Goal: Navigation & Orientation: Find specific page/section

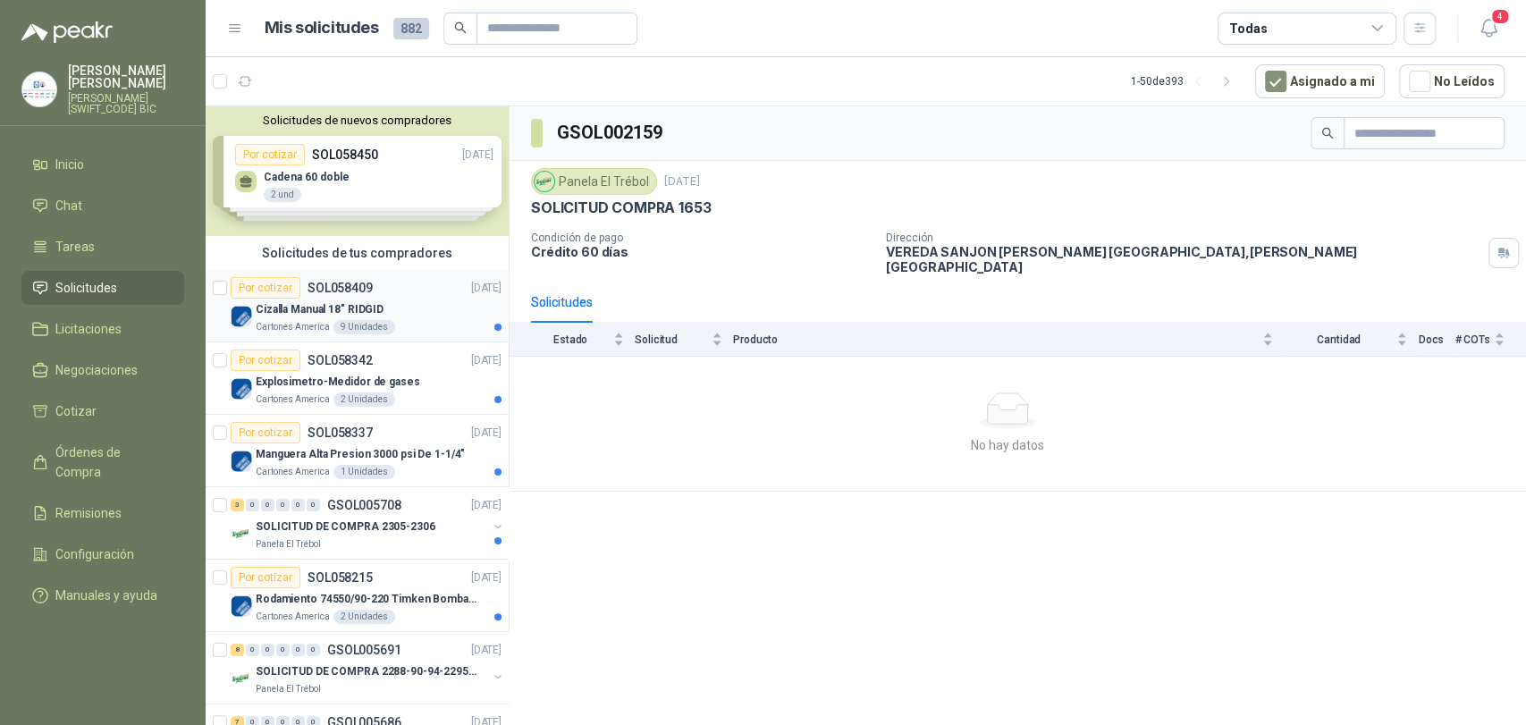
click at [349, 328] on div "9 Unidades" at bounding box center [364, 327] width 62 height 14
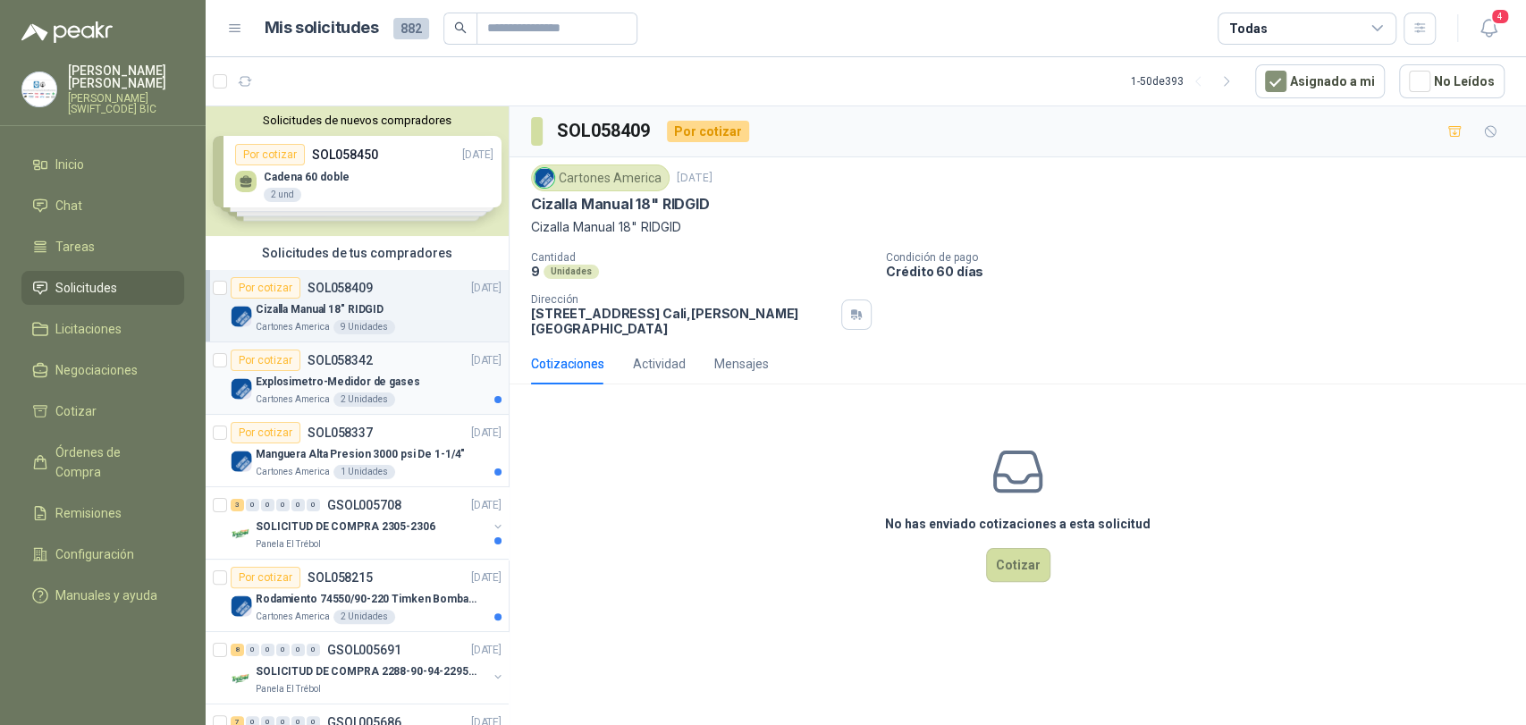
click at [391, 372] on div "Explosimetro-Medidor de gases" at bounding box center [379, 381] width 246 height 21
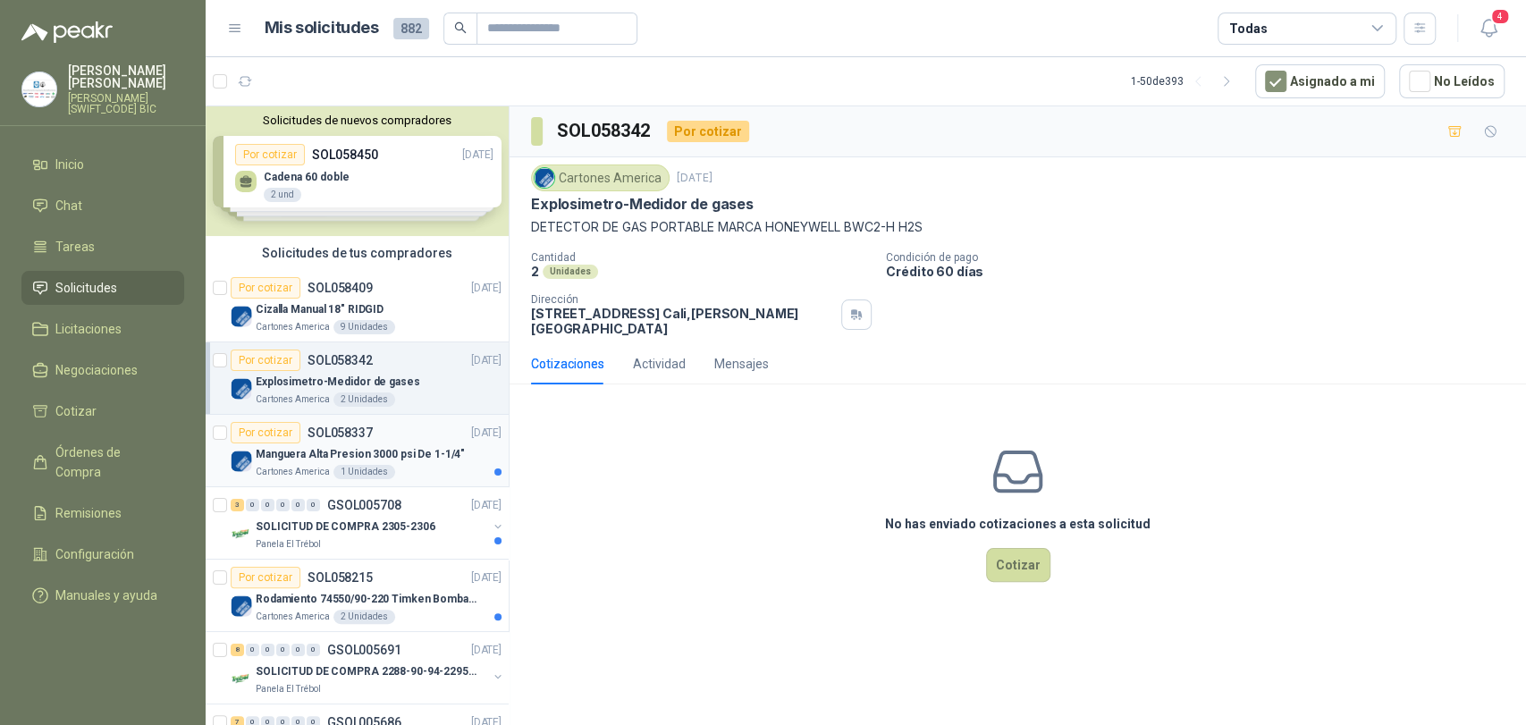
scroll to position [397, 0]
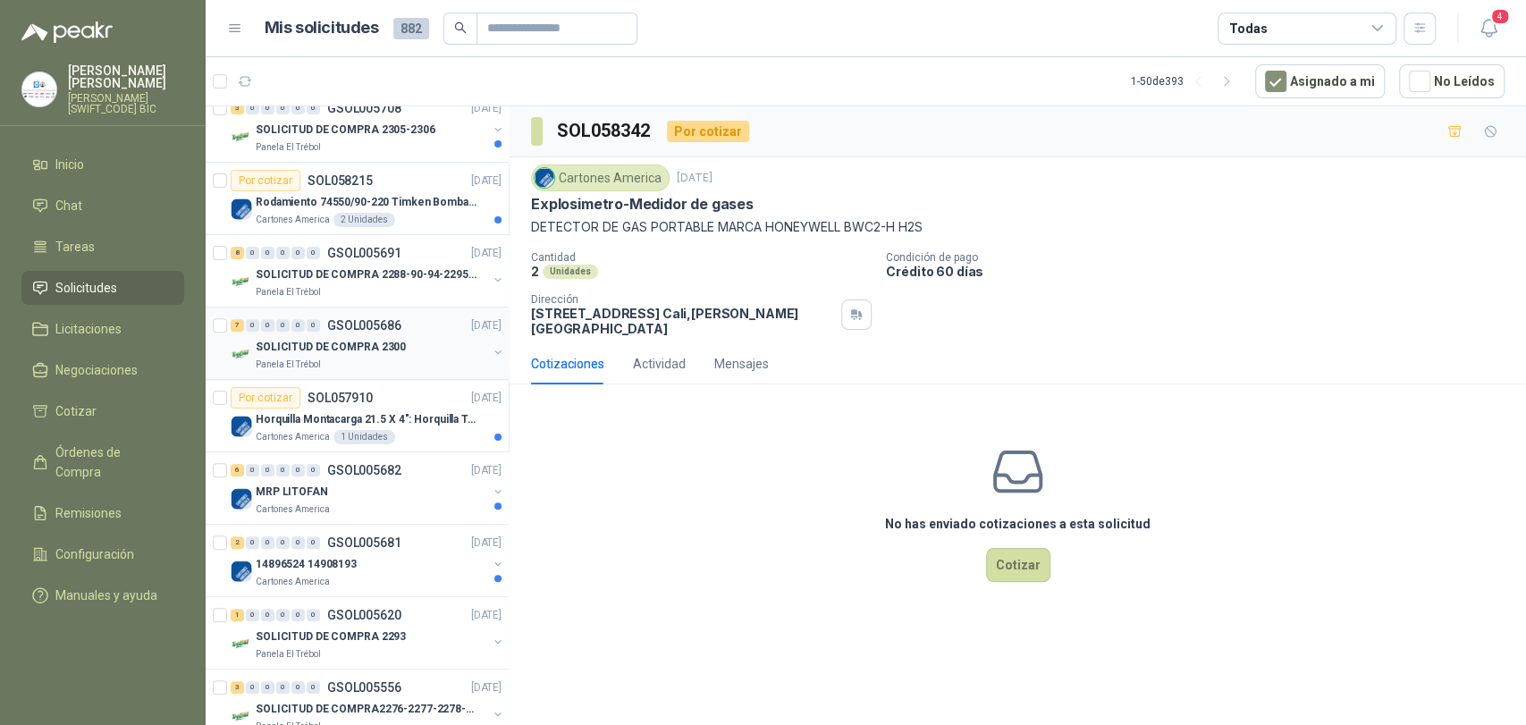
click at [379, 322] on p "GSOL005686" at bounding box center [364, 325] width 74 height 13
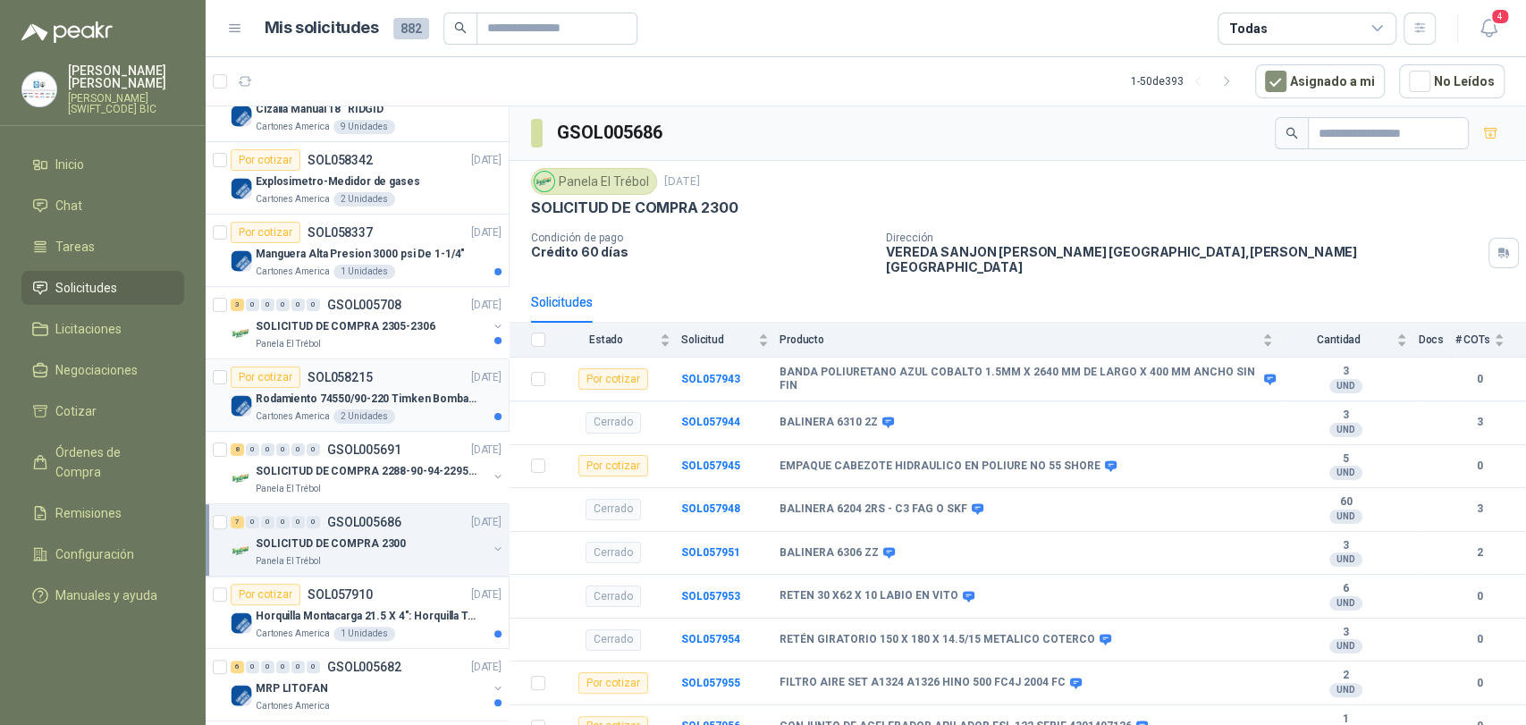
scroll to position [198, 0]
click at [352, 462] on div "SOLICITUD DE COMPRA 2288-90-94-2295-96-2301-02-04" at bounding box center [372, 472] width 232 height 21
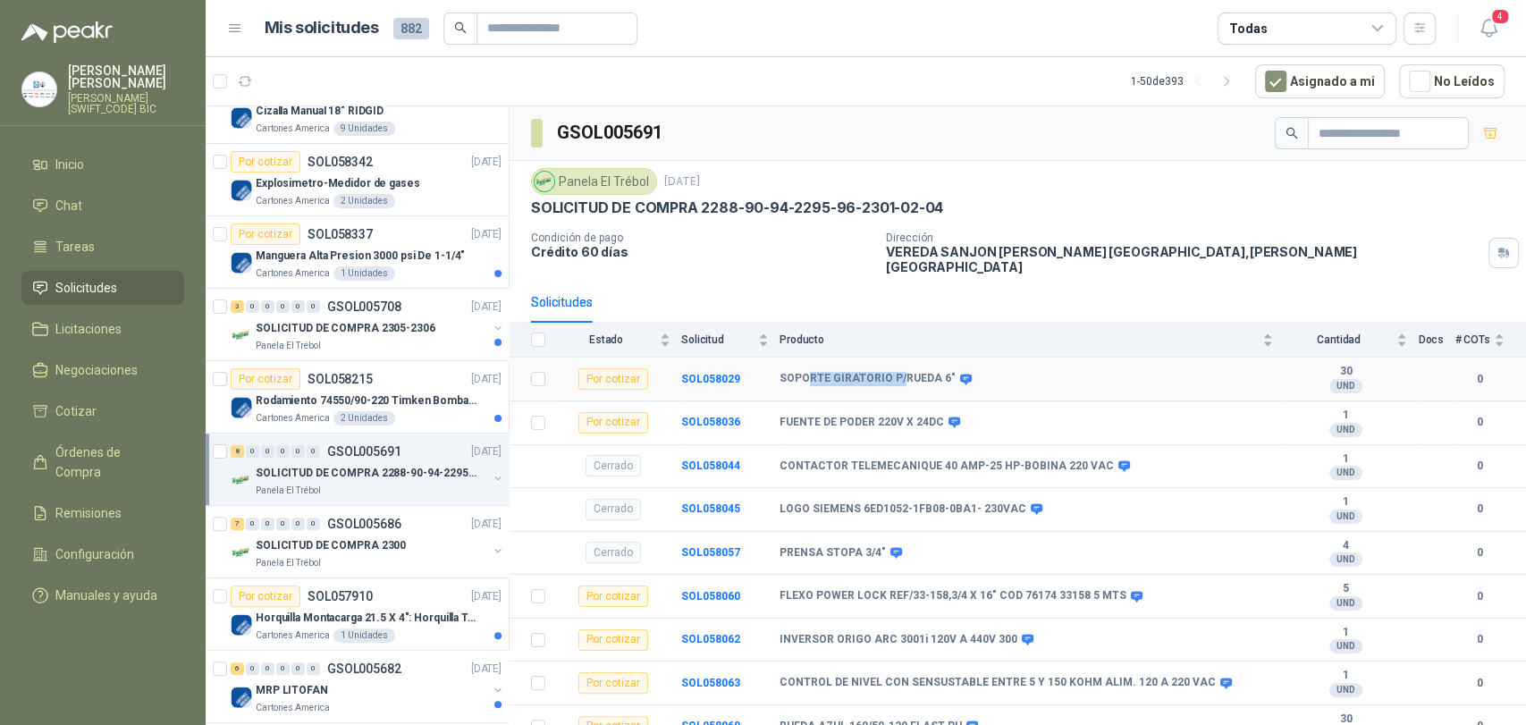
drag, startPoint x: 815, startPoint y: 366, endPoint x: 897, endPoint y: 366, distance: 81.3
click at [897, 372] on b "SOPORTE GIRATORIO P/RUEDA 6"" at bounding box center [867, 379] width 176 height 14
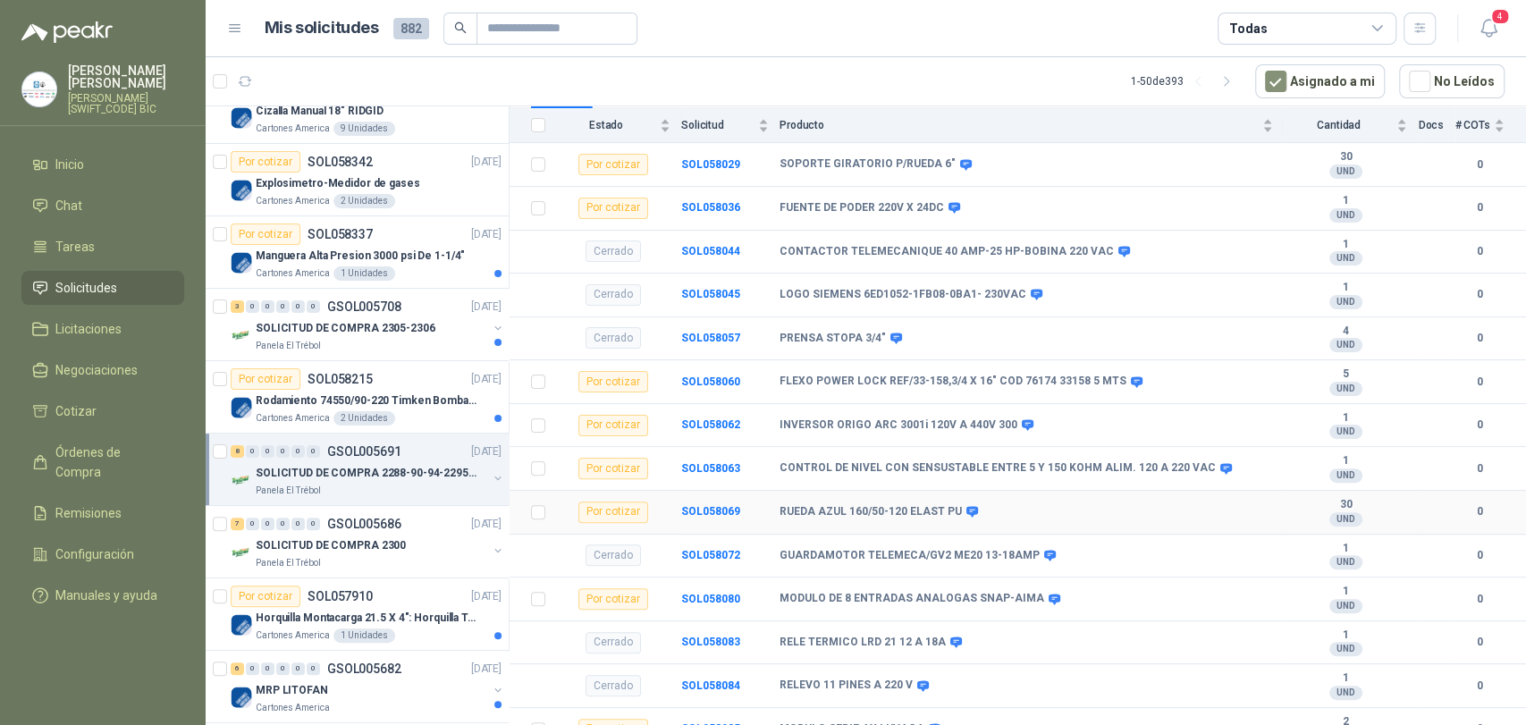
scroll to position [227, 0]
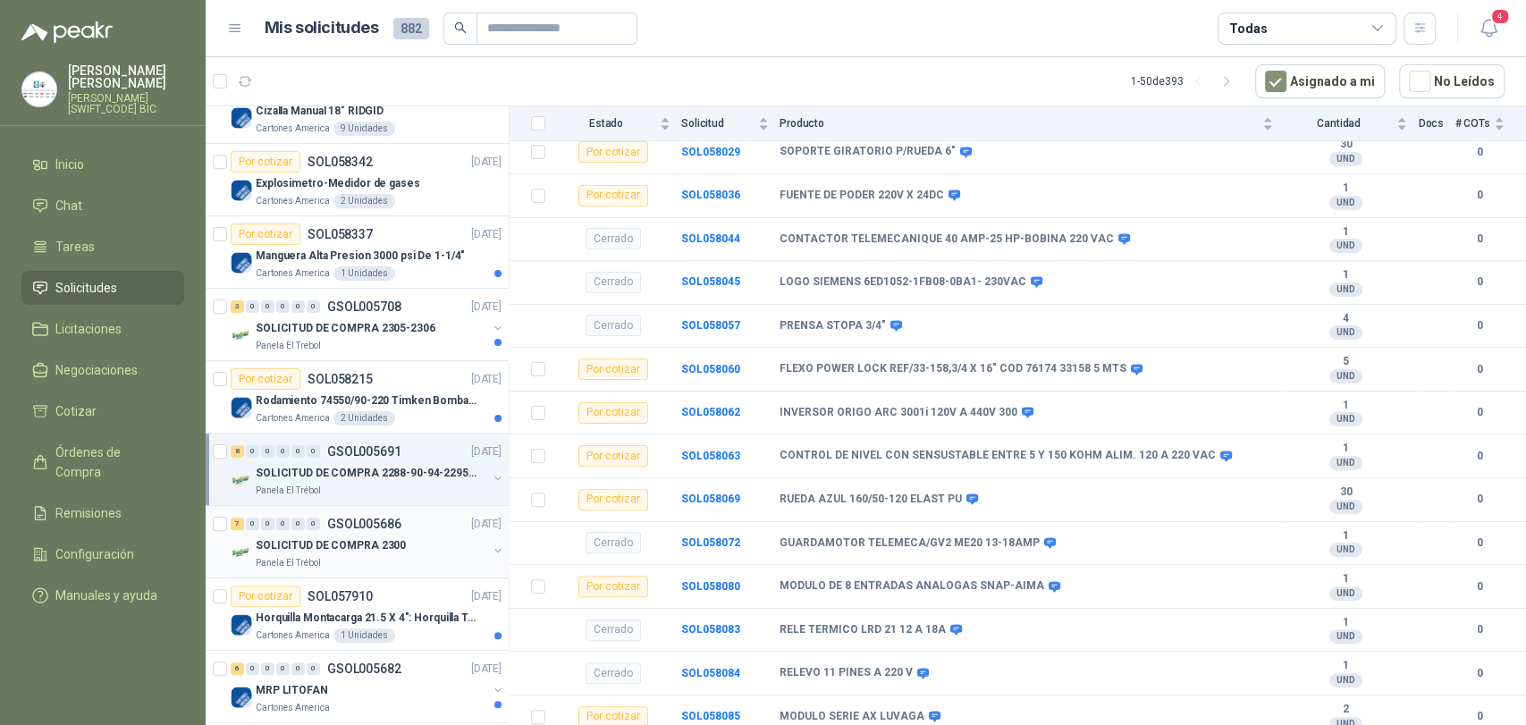
click at [337, 507] on div "7 0 0 0 0 0 GSOL005686 [DATE] SOLICITUD DE COMPRA 2300 Panela El Trébol" at bounding box center [357, 542] width 303 height 72
click at [351, 530] on div "7 0 0 0 0 0 GSOL005686 [DATE]" at bounding box center [368, 523] width 274 height 21
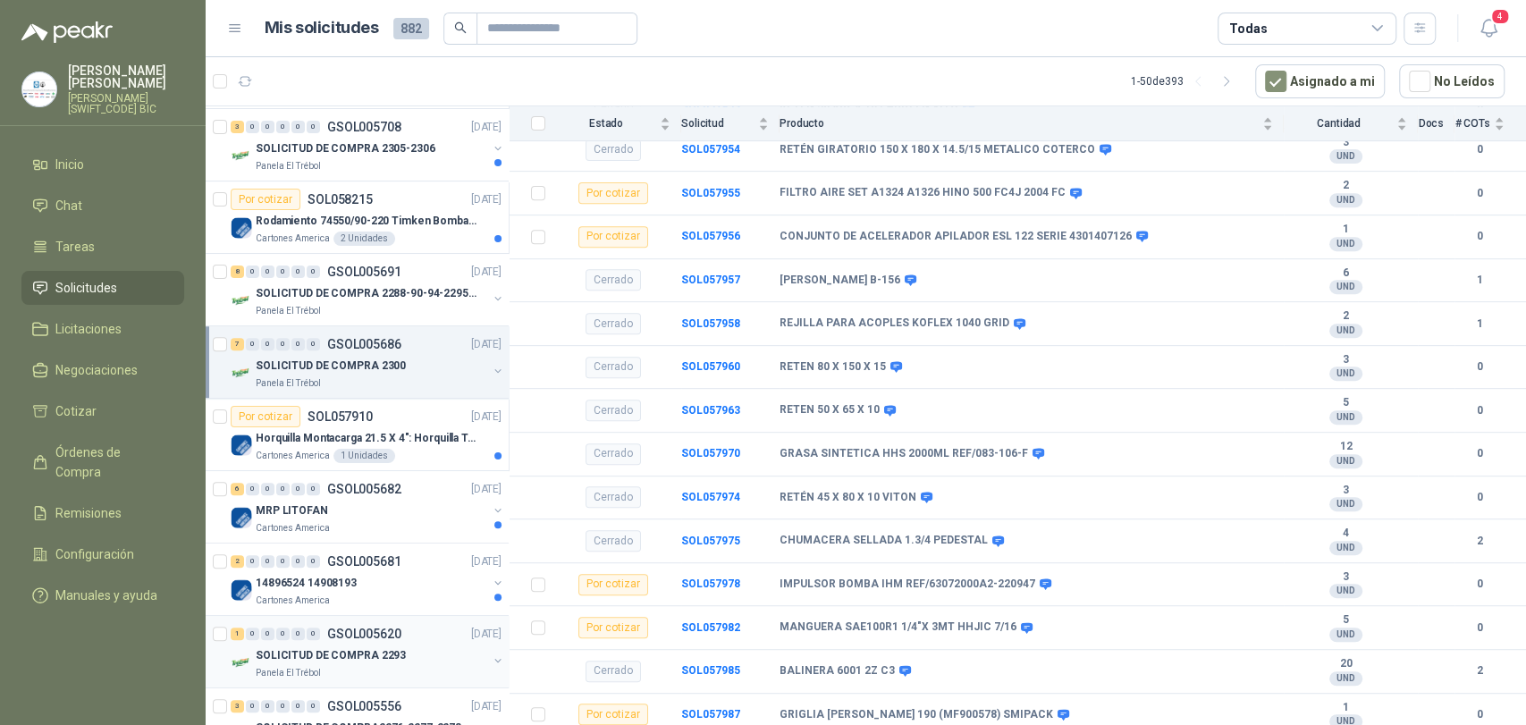
scroll to position [496, 0]
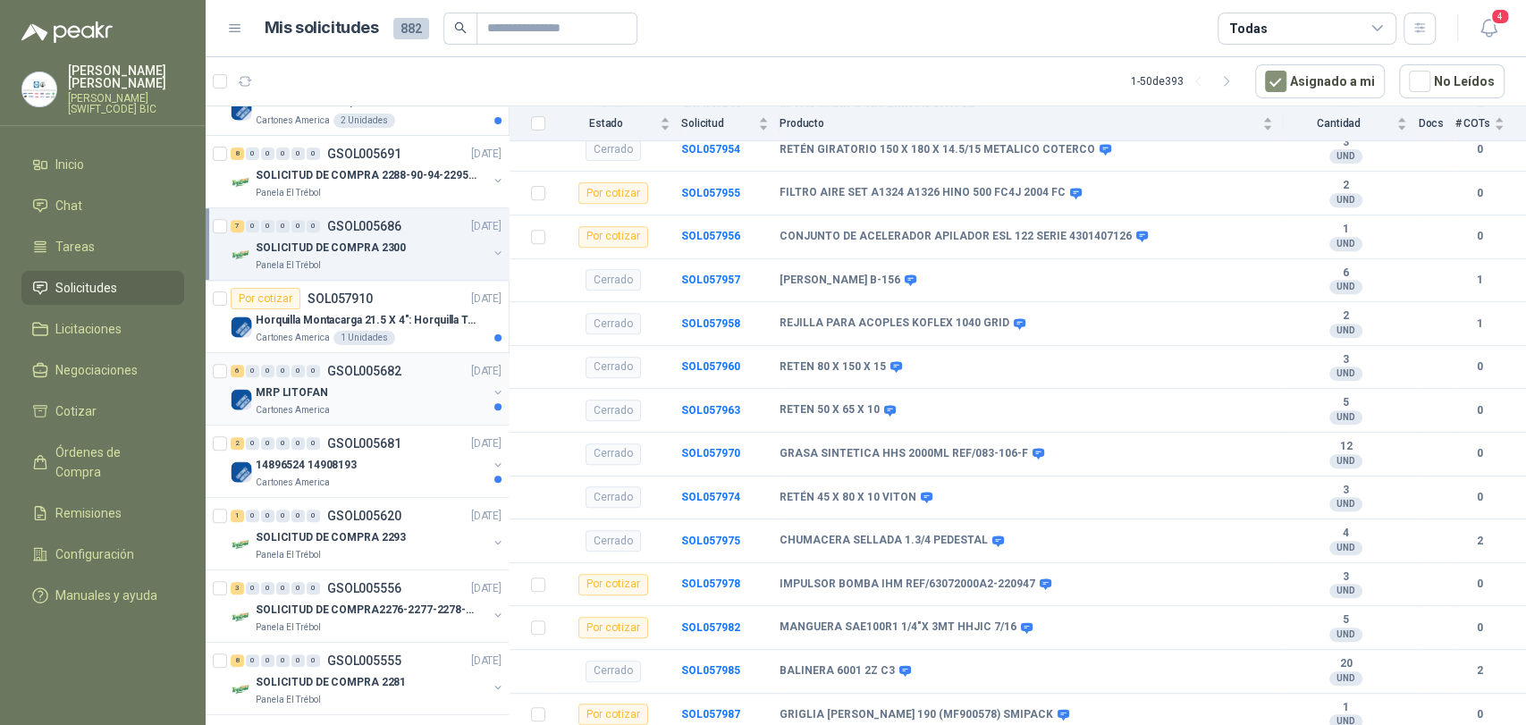
click at [396, 389] on div "MRP LITOFAN" at bounding box center [372, 392] width 232 height 21
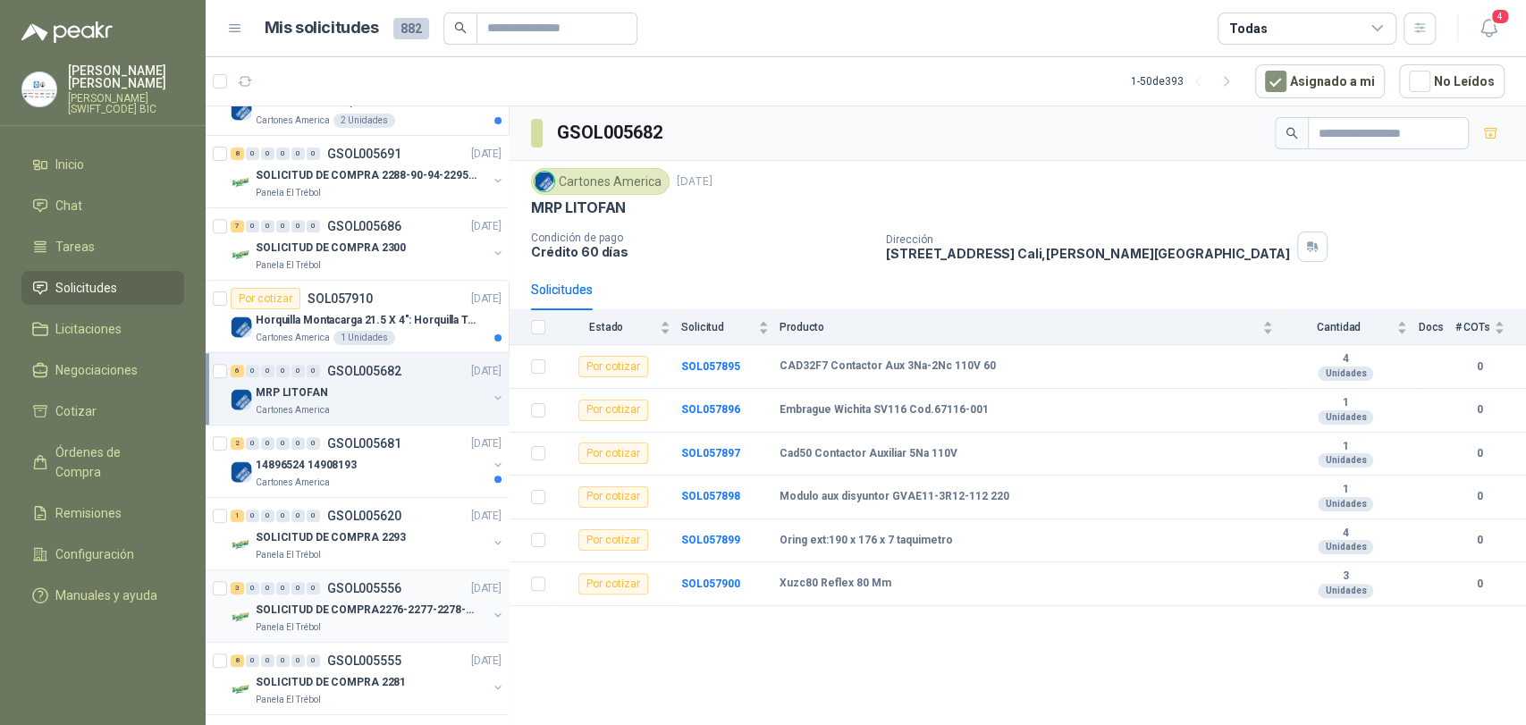
click at [342, 603] on p "SOLICITUD DE COMPRA2276-2277-2278-2284-2285-" at bounding box center [367, 610] width 223 height 17
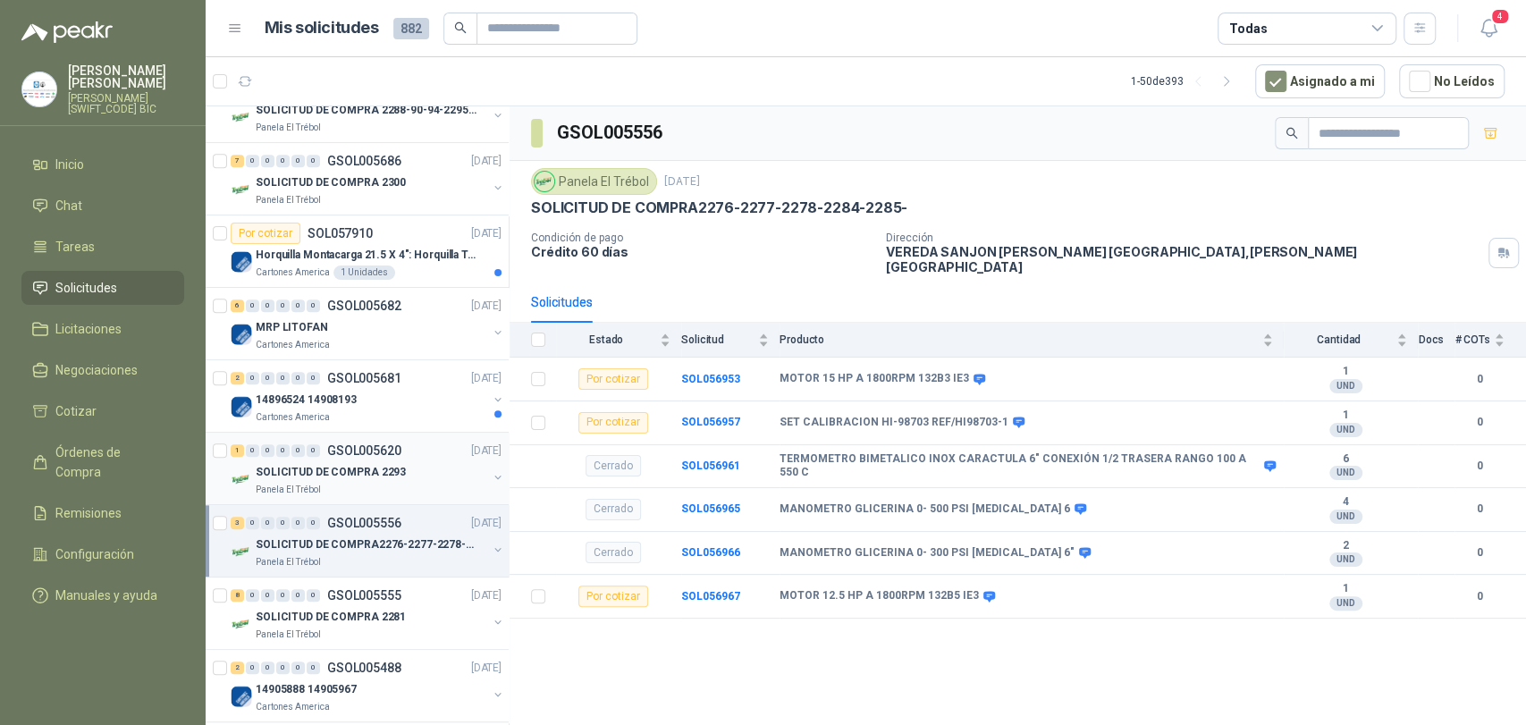
scroll to position [595, 0]
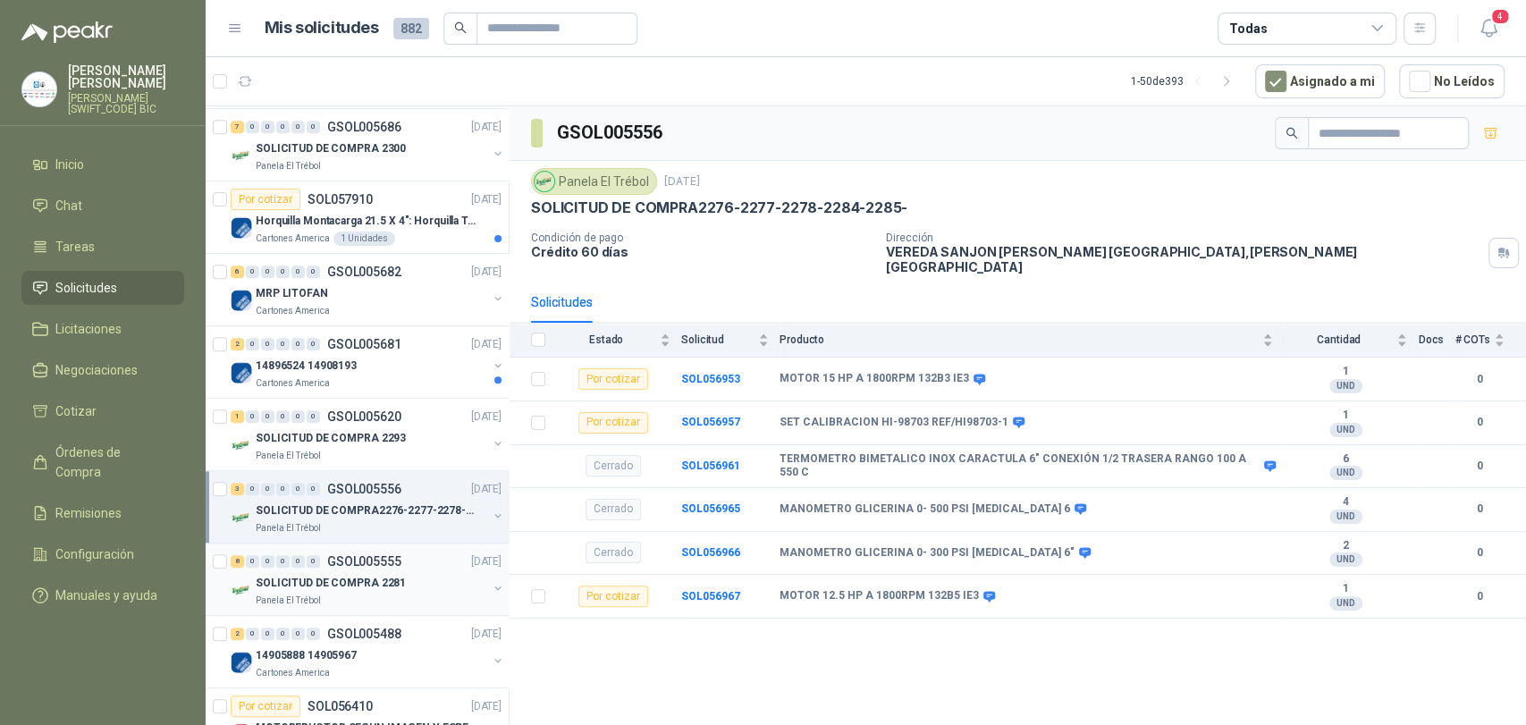
click at [308, 582] on p "SOLICITUD DE COMPRA 2281" at bounding box center [331, 583] width 150 height 17
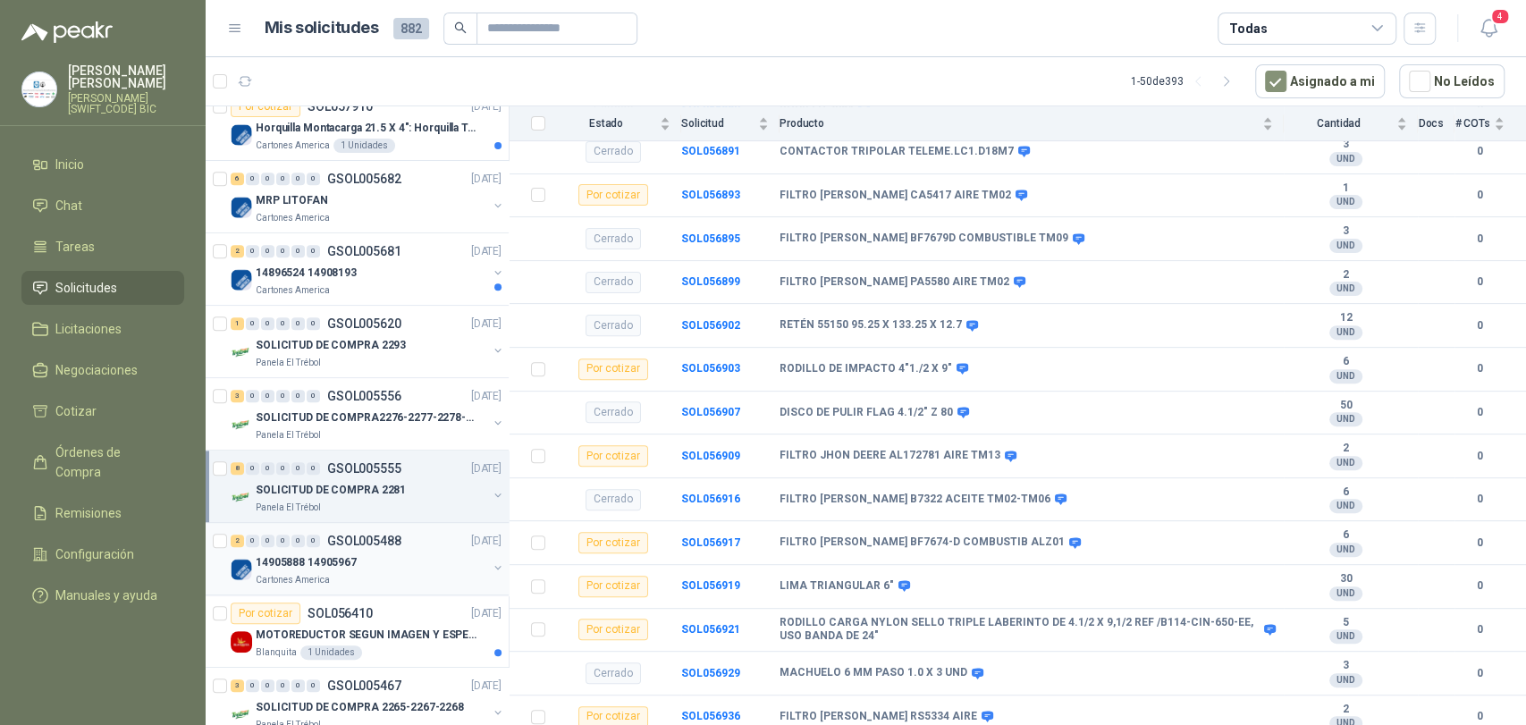
scroll to position [695, 0]
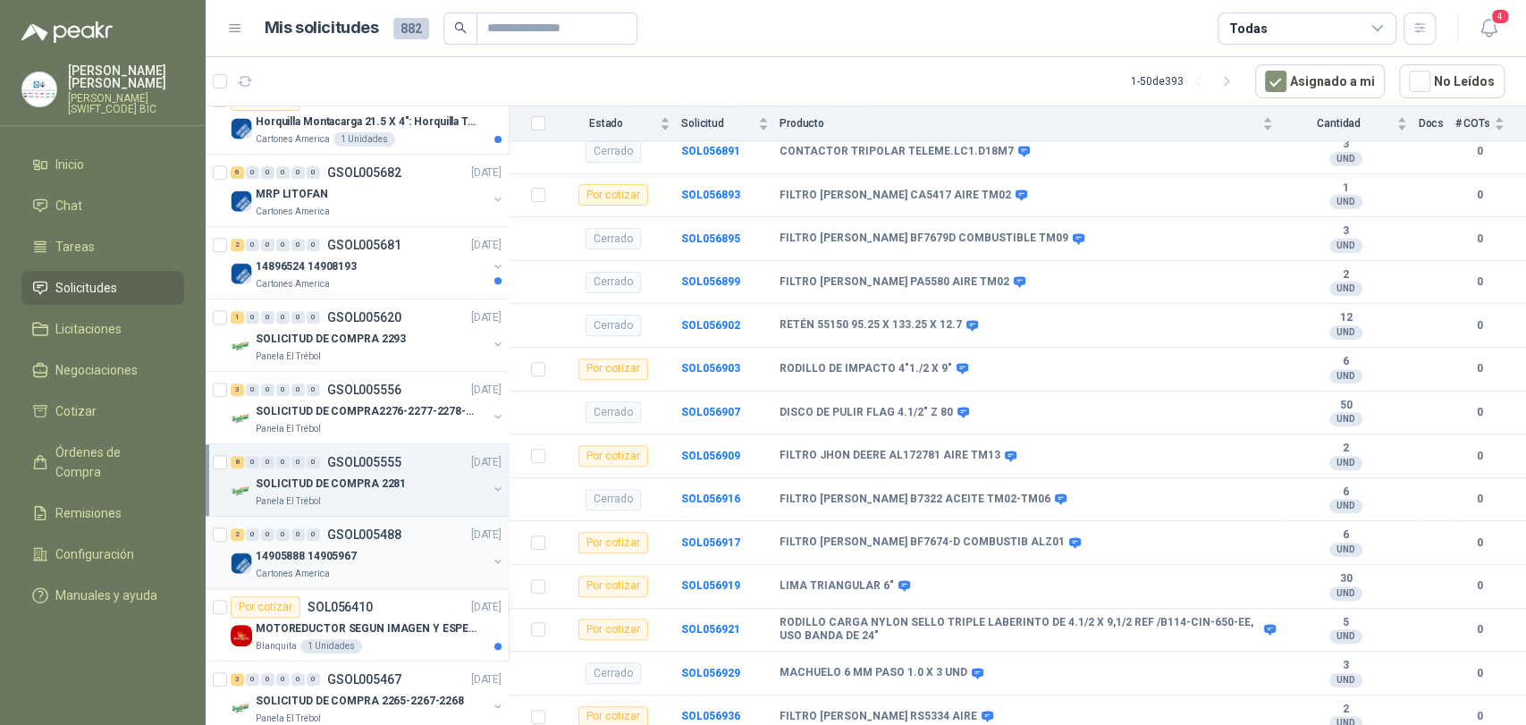
click at [346, 559] on p "14905888 14905967" at bounding box center [306, 556] width 101 height 17
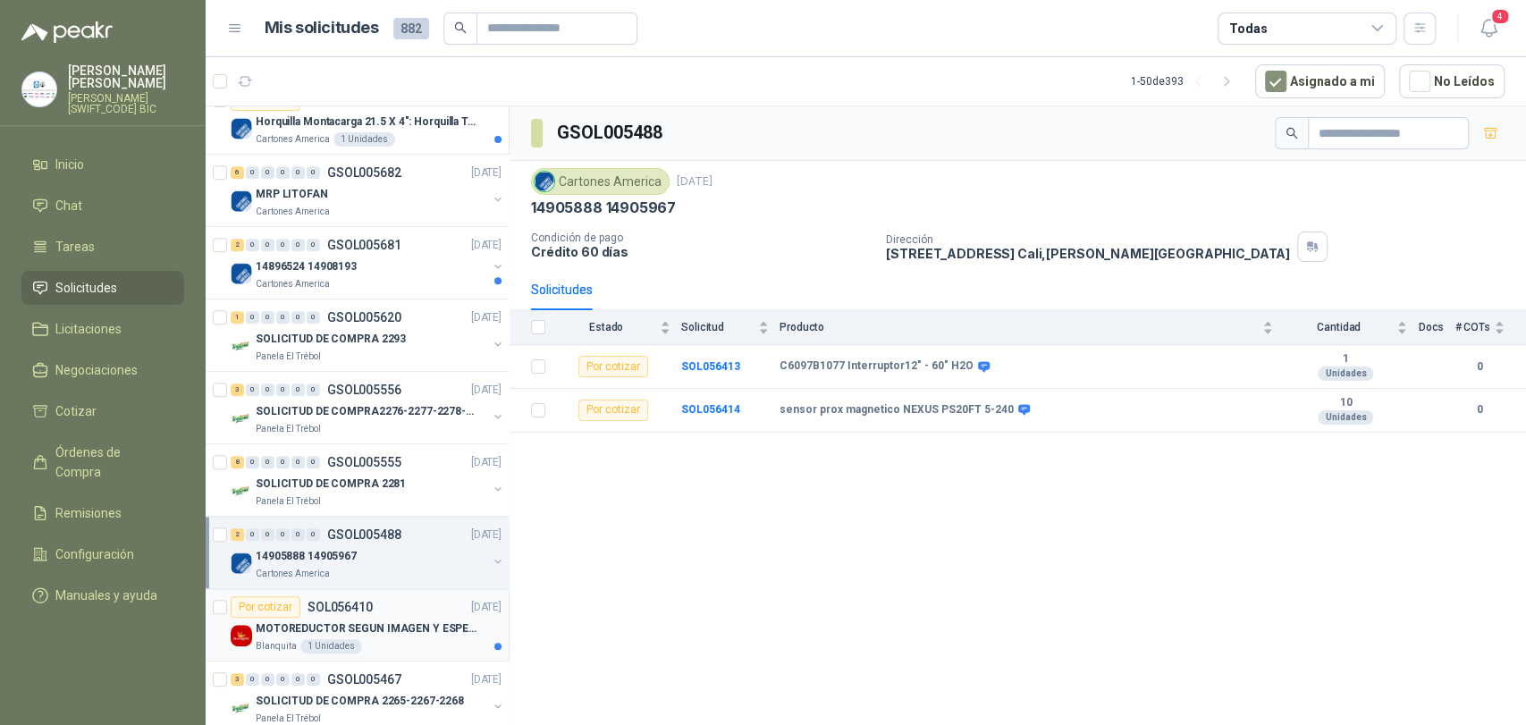
click at [386, 630] on p "MOTOREDUCTOR SEGUN IMAGEN Y ESPECIFICACIONES ADJUNTAS" at bounding box center [367, 628] width 223 height 17
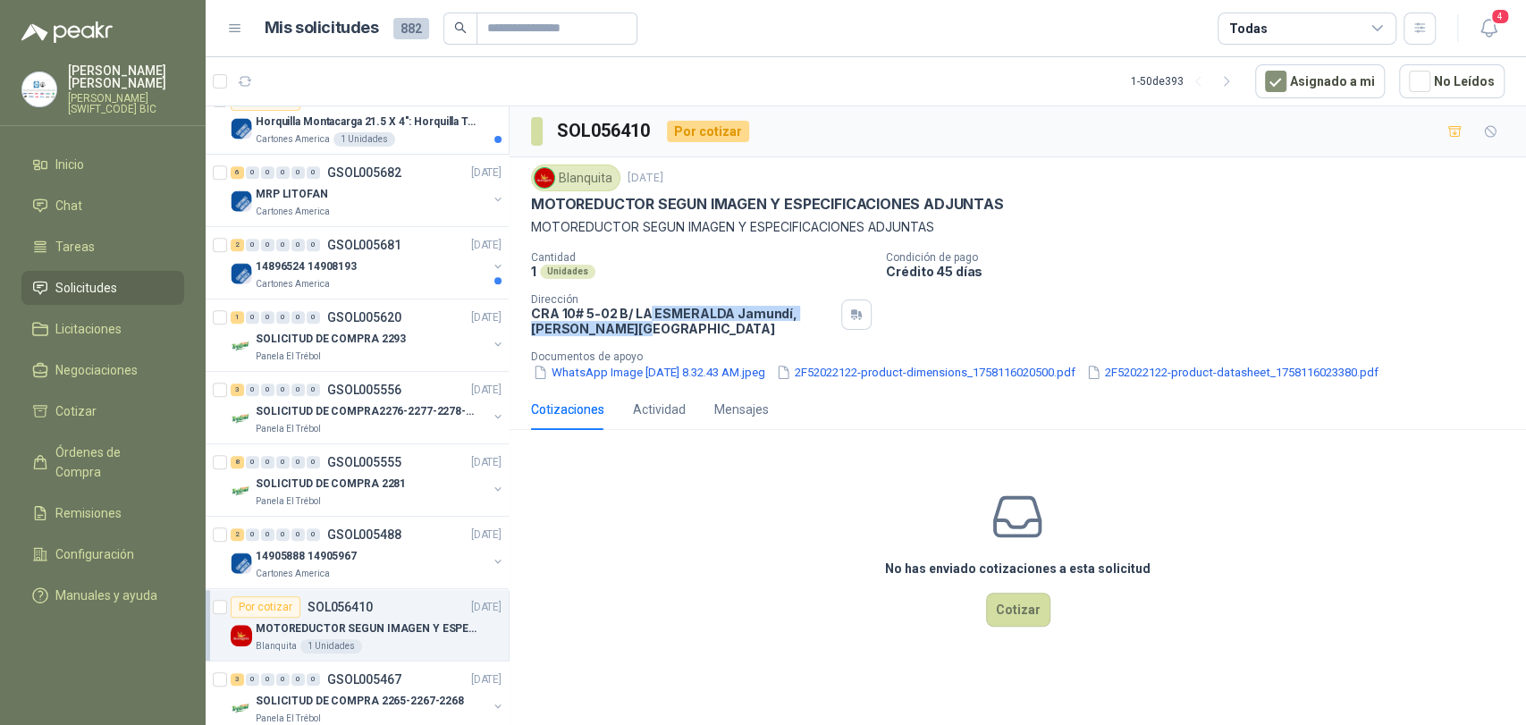
drag, startPoint x: 667, startPoint y: 315, endPoint x: 693, endPoint y: 334, distance: 32.5
click at [693, 334] on p "CRA 10# 5-02 B/ LA ESMERALDA Jamundí , [PERSON_NAME][GEOGRAPHIC_DATA]" at bounding box center [682, 321] width 303 height 30
click at [639, 331] on p "CRA 10# 5-02 B/ LA ESMERALDA Jamundí , [PERSON_NAME][GEOGRAPHIC_DATA]" at bounding box center [682, 321] width 303 height 30
drag, startPoint x: 572, startPoint y: 338, endPoint x: 504, endPoint y: 307, distance: 74.4
click at [504, 307] on div "Solicitudes de nuevos compradores Por cotizar SOL058450 [DATE] Cadena 60 doble…" at bounding box center [866, 418] width 1320 height 626
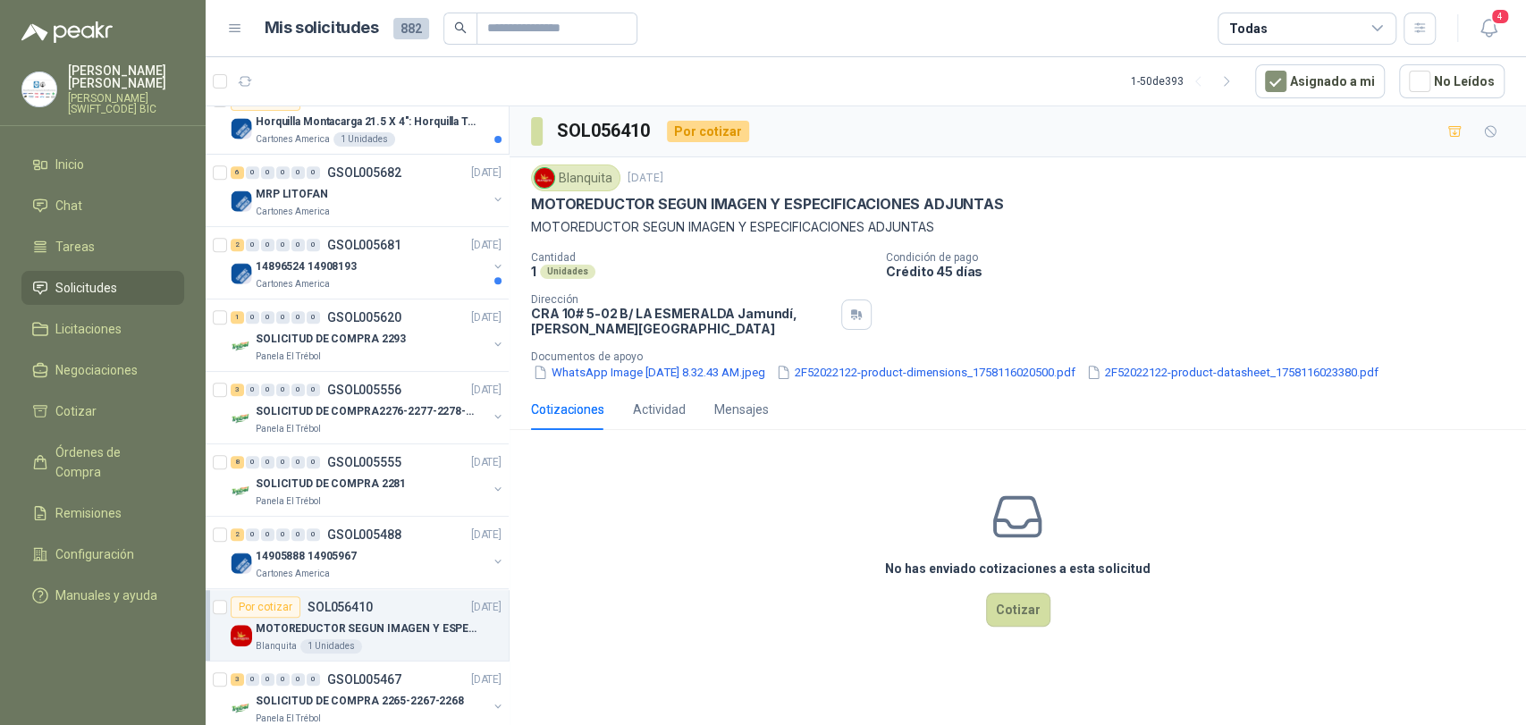
click at [539, 308] on p "CRA 10# 5-02 B/ LA ESMERALDA Jamundí , [PERSON_NAME][GEOGRAPHIC_DATA]" at bounding box center [682, 321] width 303 height 30
click at [577, 324] on p "CRA 10# 5-02 B/ LA ESMERALDA Jamundí , [PERSON_NAME][GEOGRAPHIC_DATA]" at bounding box center [682, 321] width 303 height 30
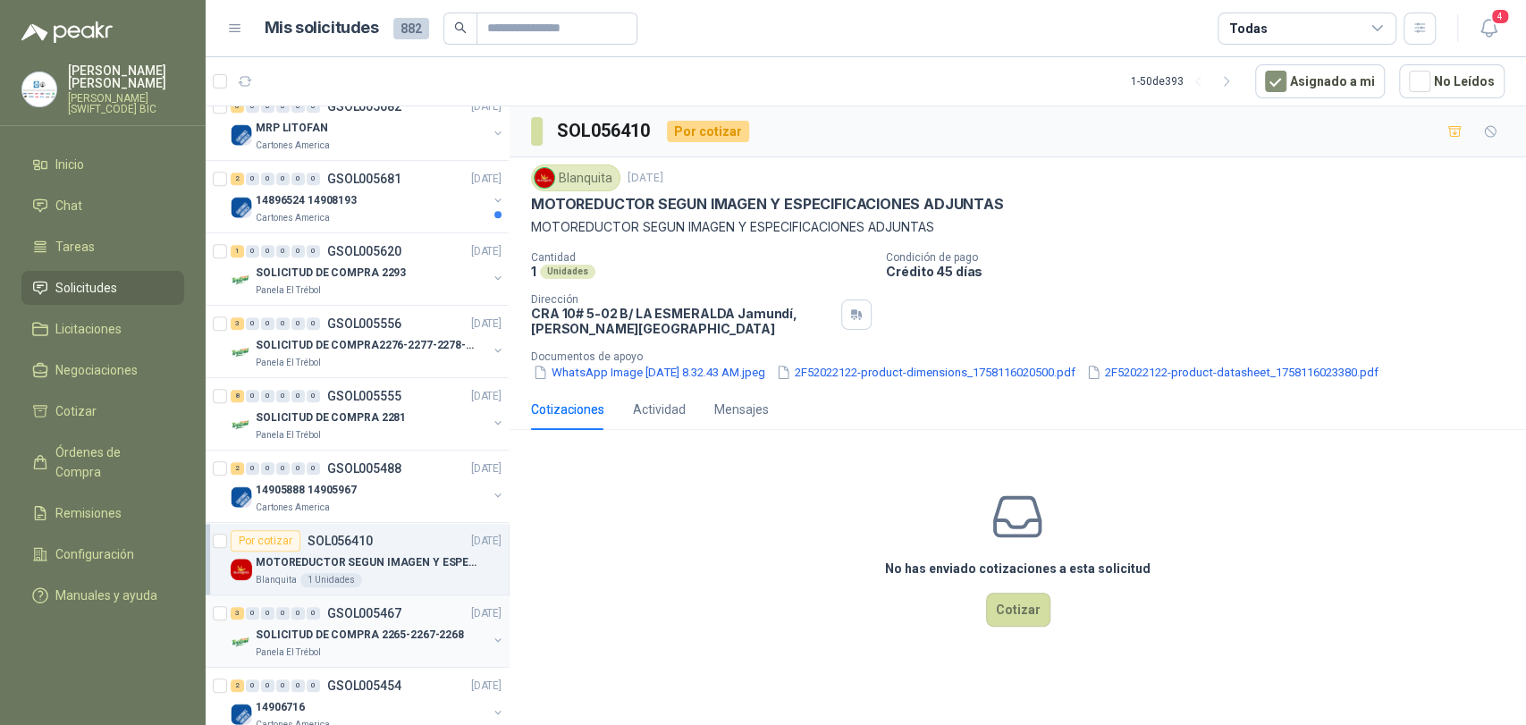
scroll to position [794, 0]
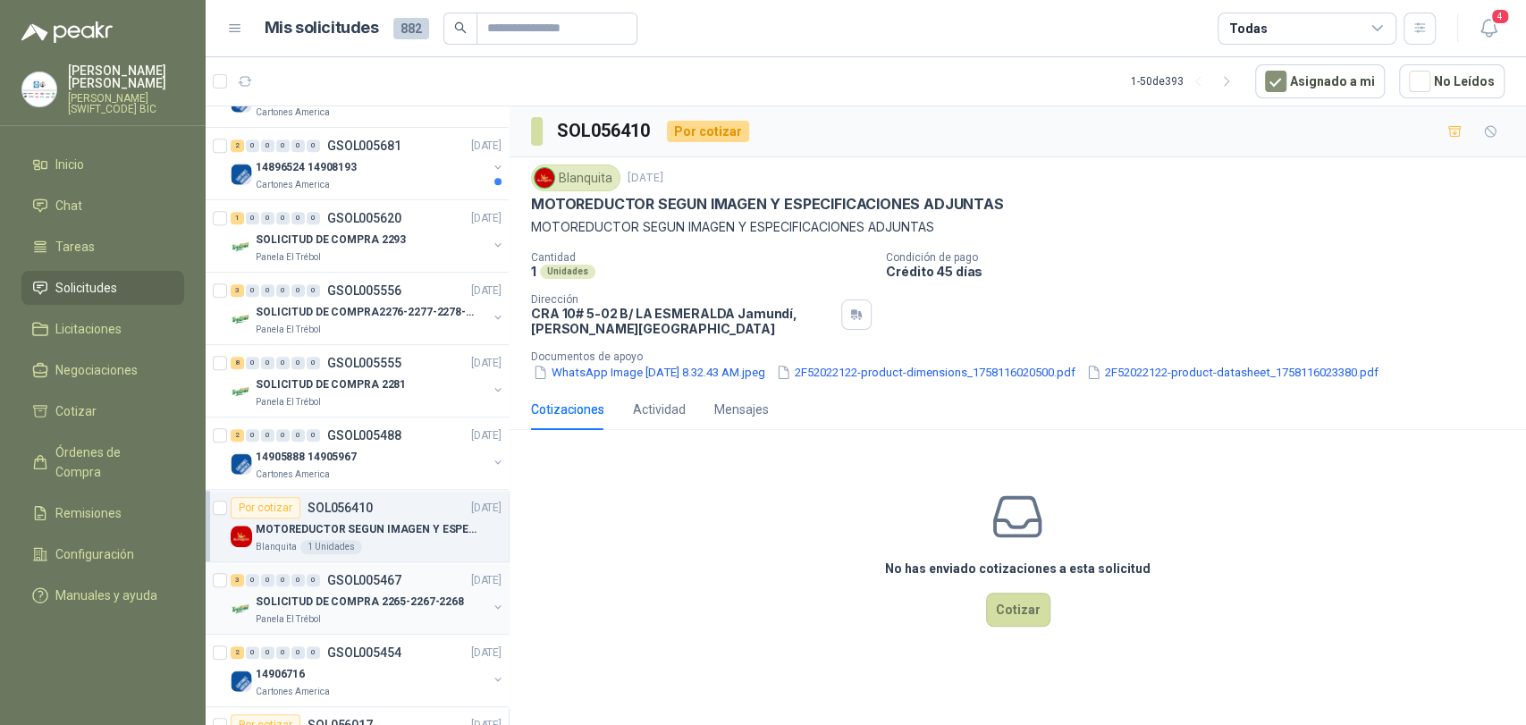
click at [363, 594] on p "SOLICITUD DE COMPRA 2265-2267-2268" at bounding box center [360, 602] width 208 height 17
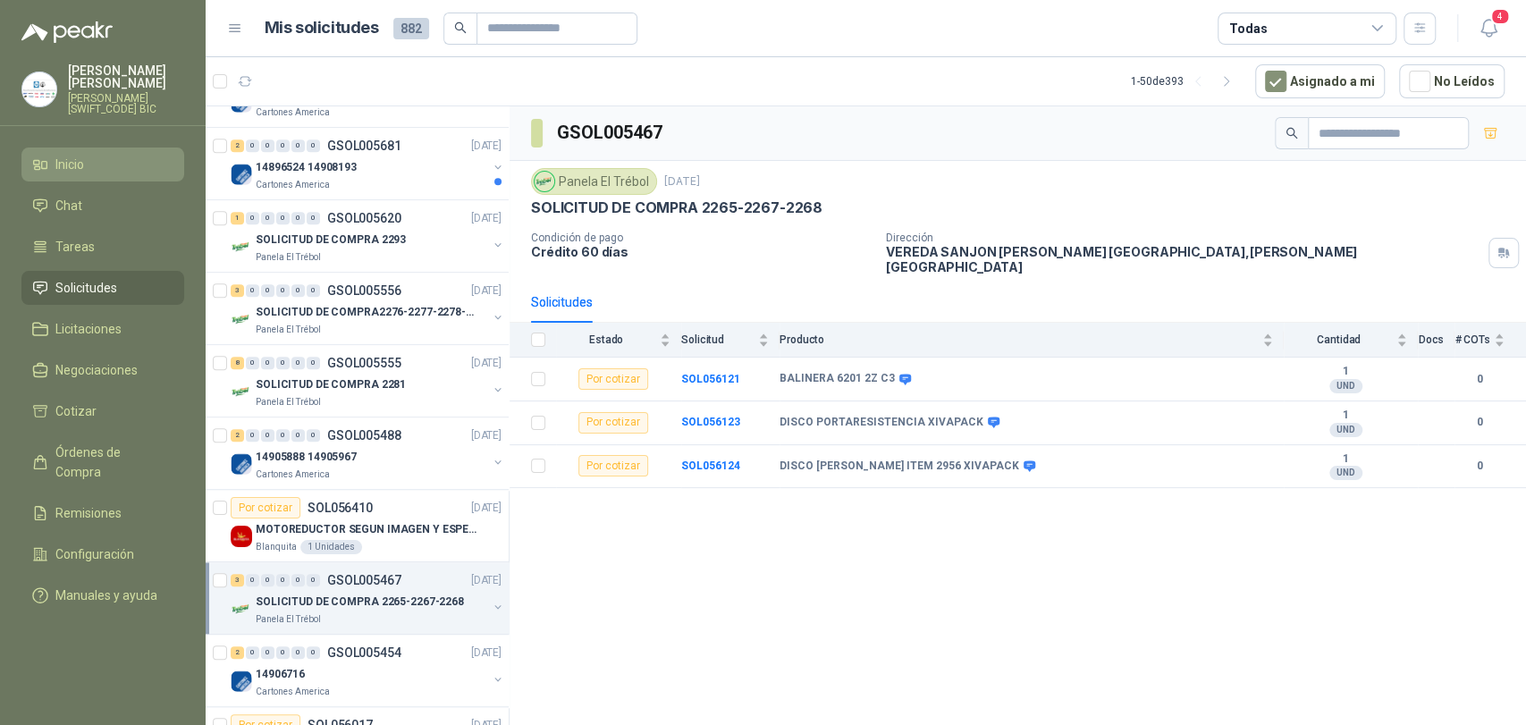
click at [103, 162] on li "Inicio" at bounding box center [102, 165] width 141 height 20
